Goal: Task Accomplishment & Management: Manage account settings

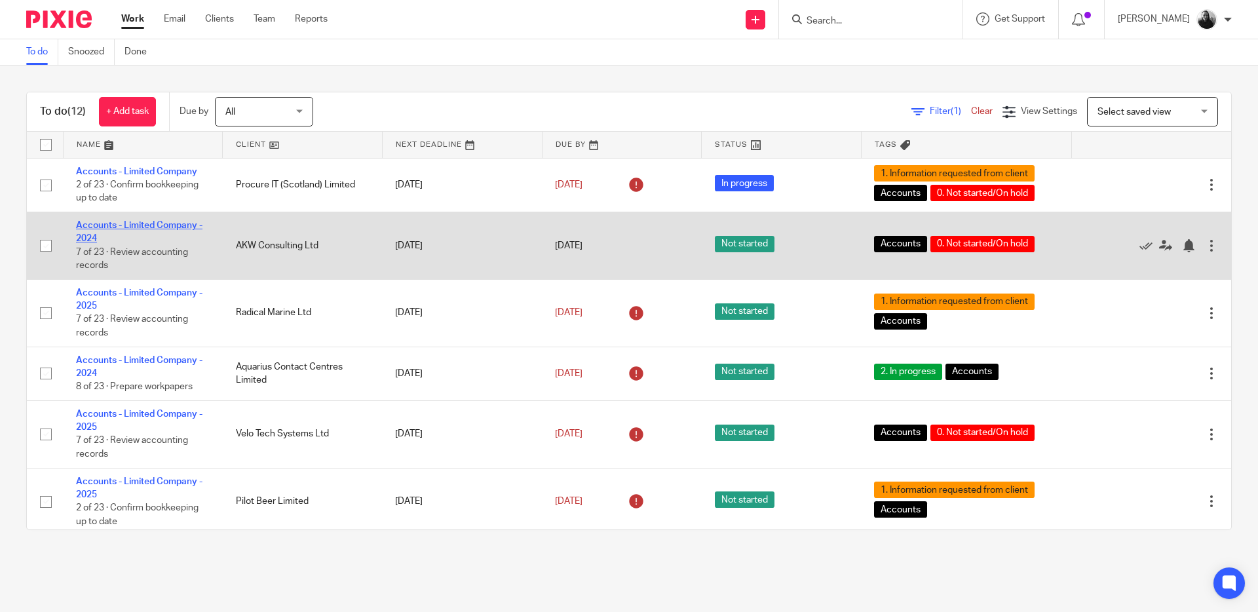
click at [173, 227] on link "Accounts - Limited Company - 2024" at bounding box center [139, 232] width 126 height 22
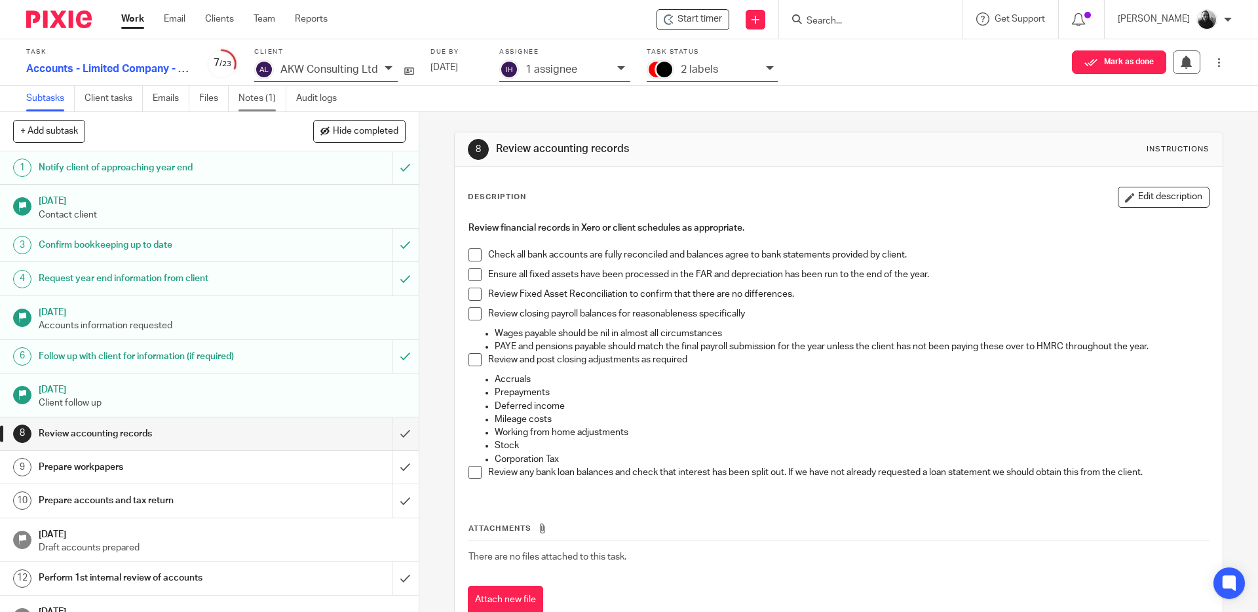
click at [249, 105] on link "Notes (1)" at bounding box center [262, 99] width 48 height 26
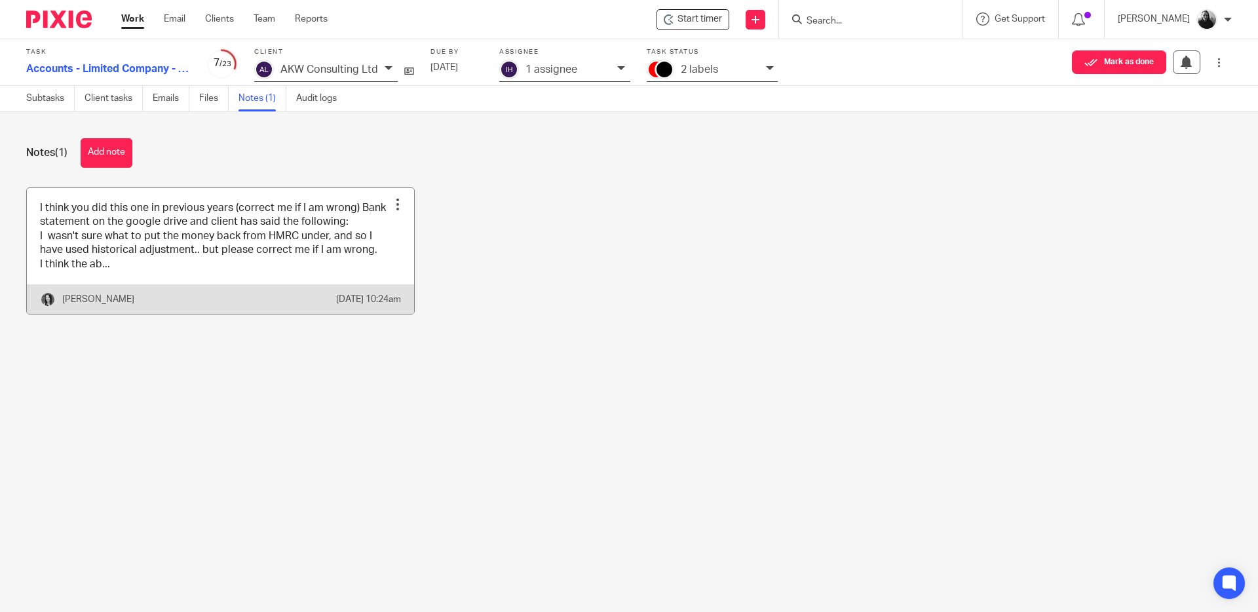
click at [248, 275] on link at bounding box center [220, 251] width 387 height 126
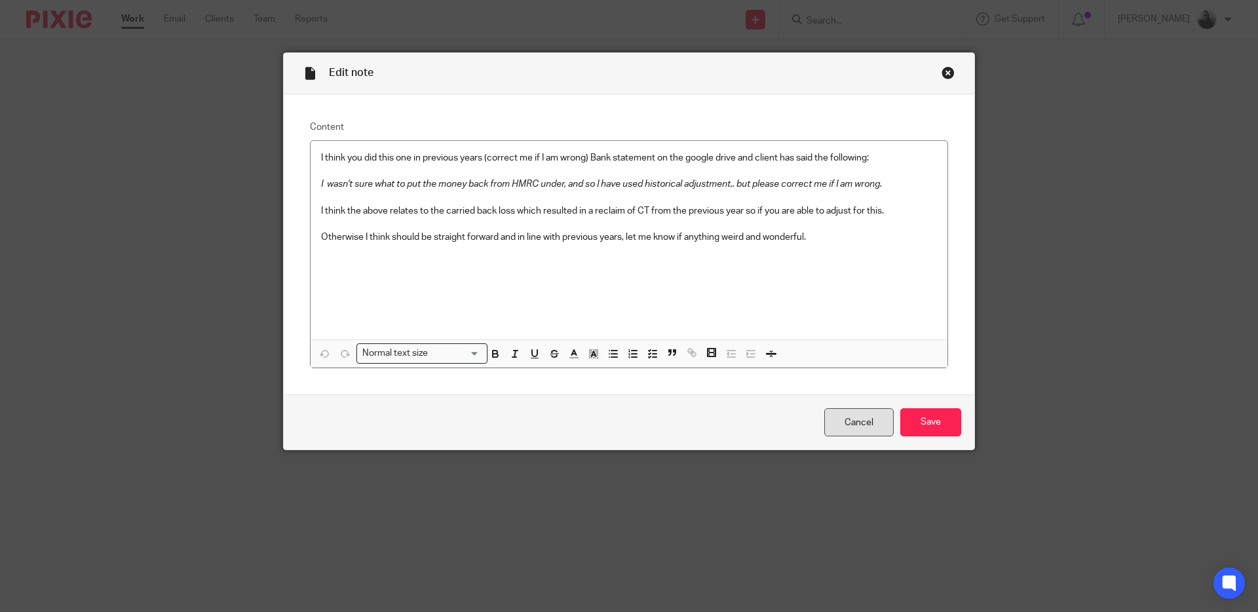
click at [852, 422] on link "Cancel" at bounding box center [858, 422] width 69 height 28
